Goal: Navigation & Orientation: Go to known website

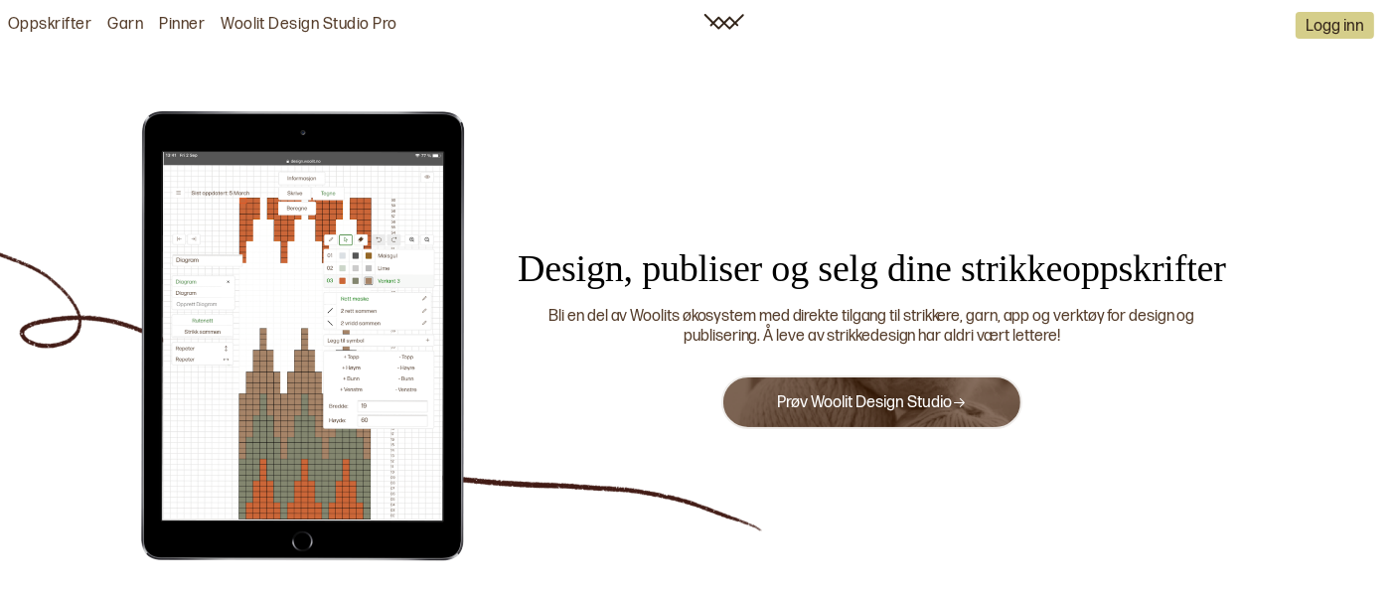
scroll to position [0, 1]
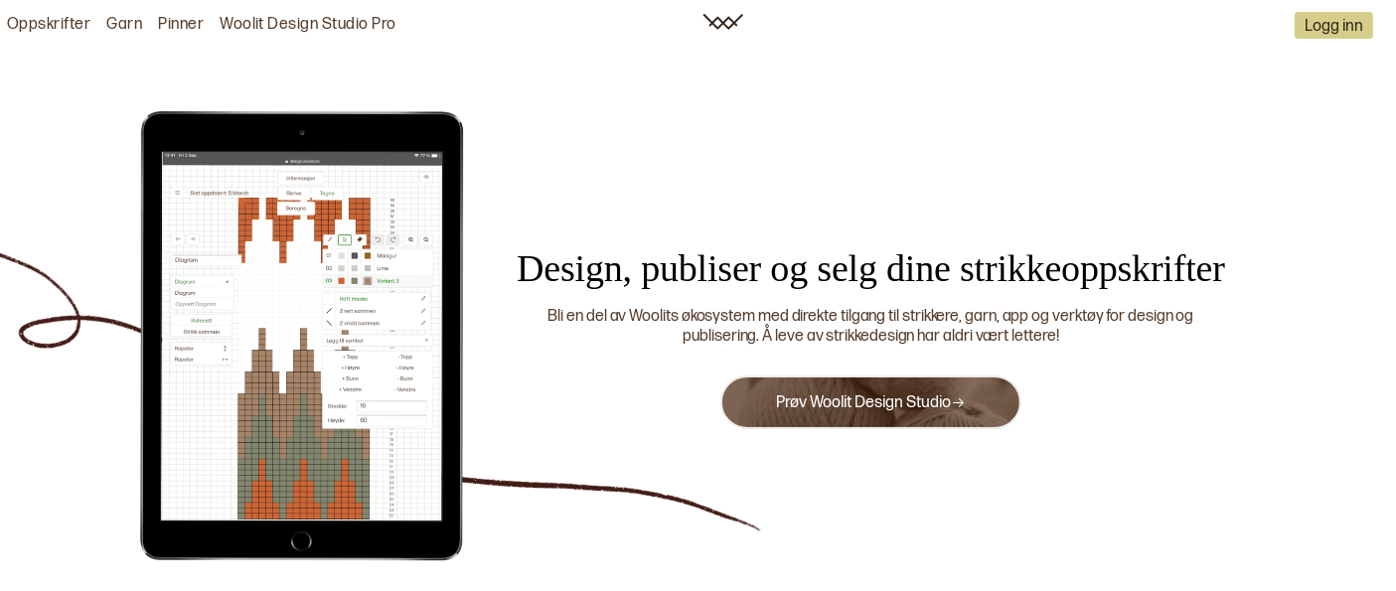
click at [728, 21] on img at bounding box center [722, 22] width 41 height 16
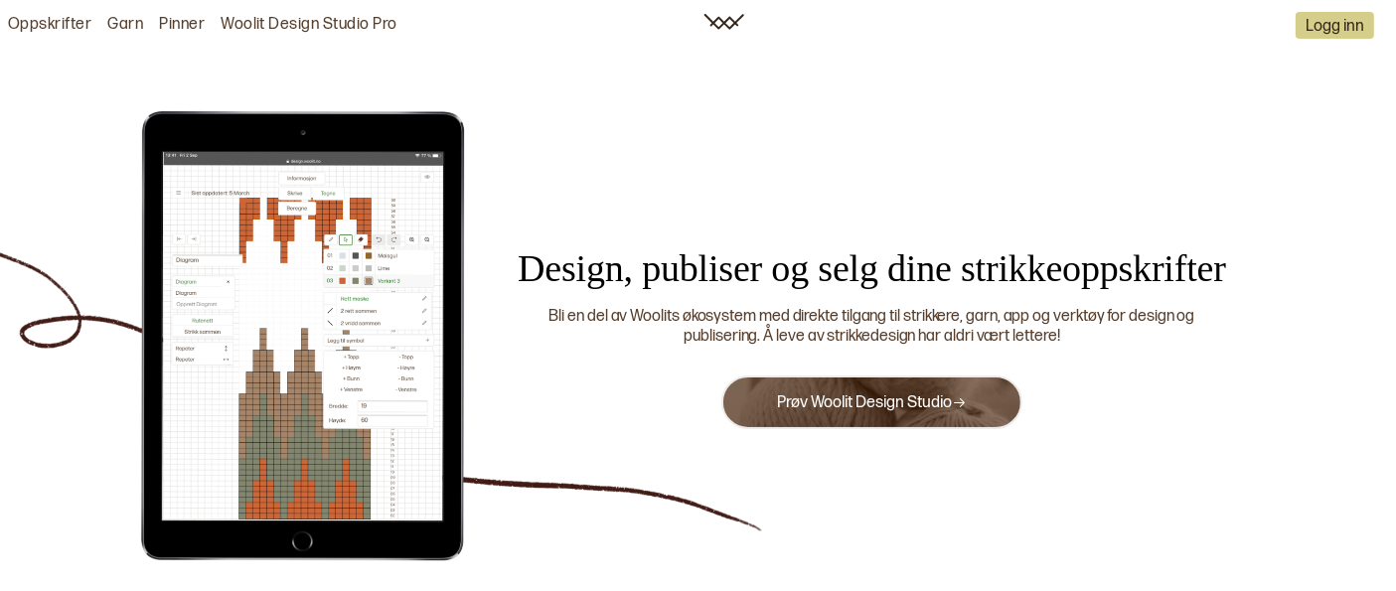
click at [331, 24] on link "Woolit Design Studio Pro" at bounding box center [309, 25] width 177 height 21
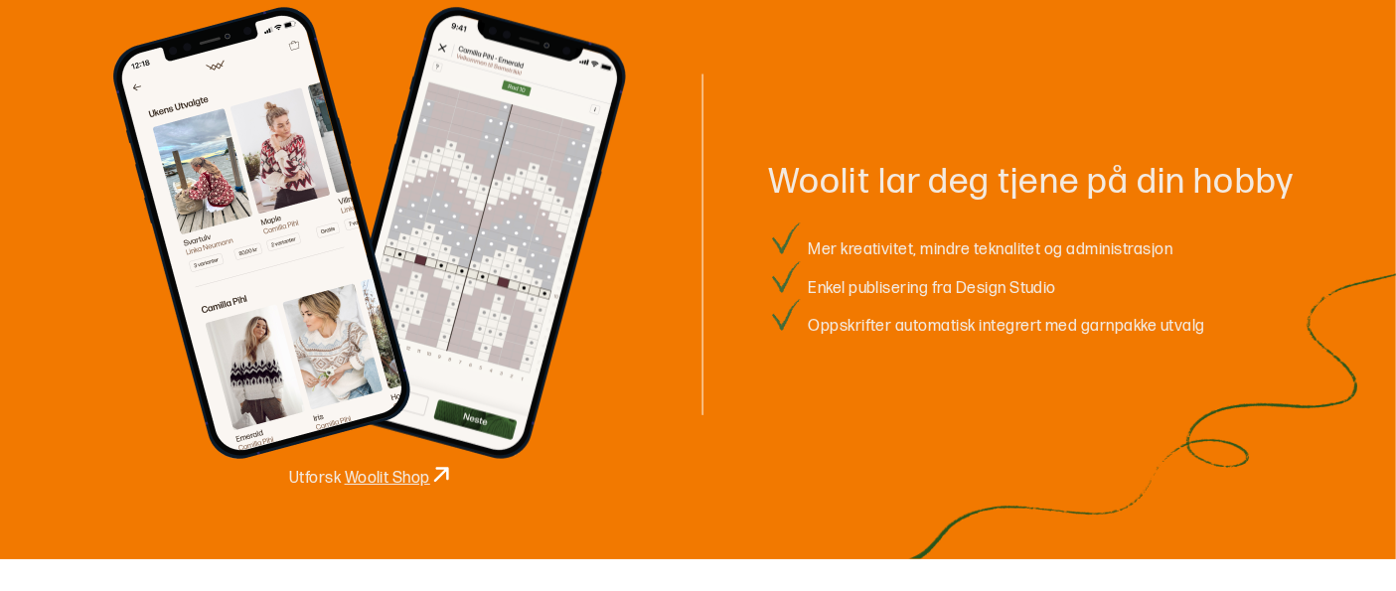
scroll to position [2424, 0]
